Goal: Find specific page/section: Find specific page/section

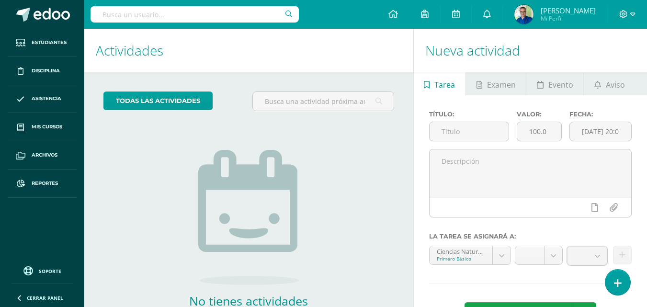
scroll to position [96, 0]
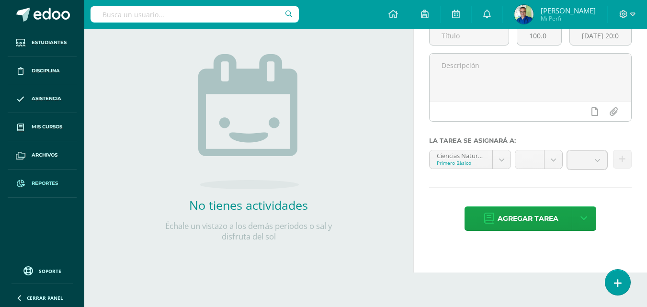
click at [48, 185] on span "Reportes" at bounding box center [45, 183] width 26 height 8
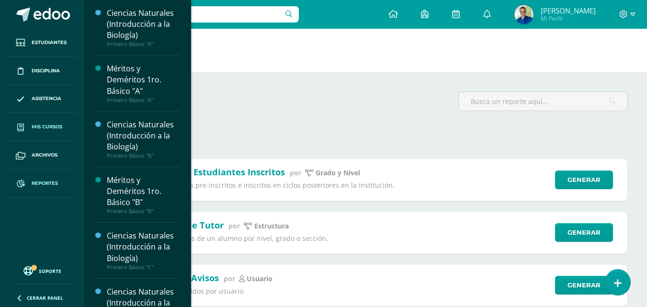
click at [51, 126] on span "Mis cursos" at bounding box center [47, 127] width 31 height 8
